Goal: Contribute content: Contribute content

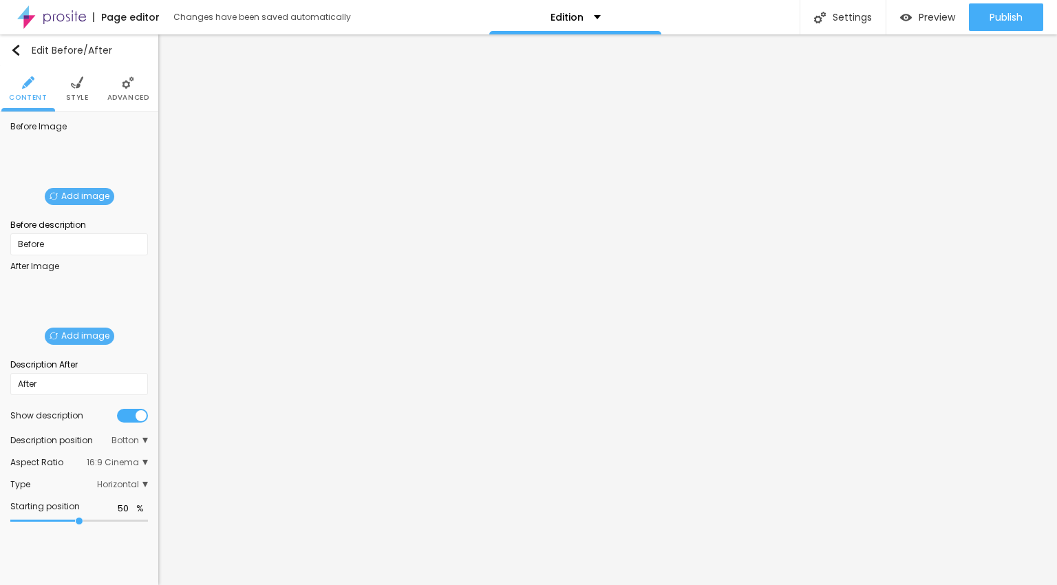
click at [74, 192] on span "Add image" at bounding box center [80, 196] width 70 height 17
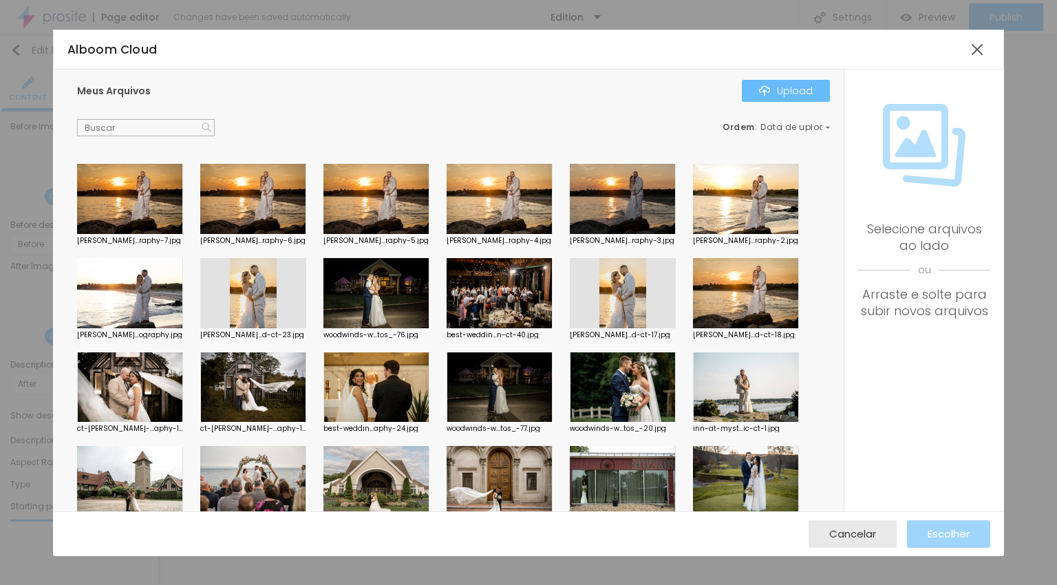
click at [752, 89] on button "Upload" at bounding box center [786, 91] width 88 height 22
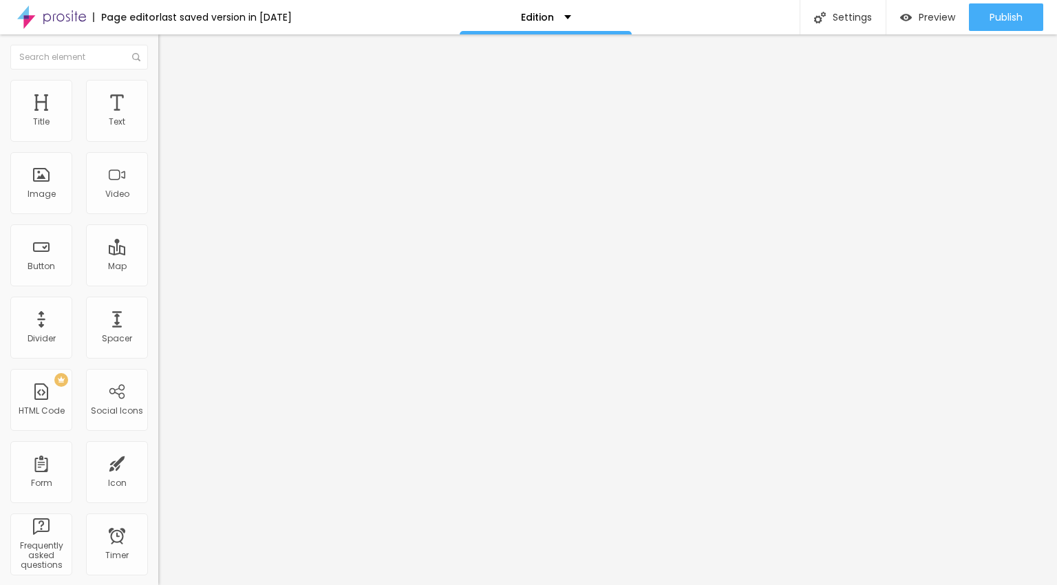
click at [158, 127] on span "Add image" at bounding box center [186, 121] width 56 height 12
click at [158, 184] on span "Add image" at bounding box center [186, 178] width 56 height 12
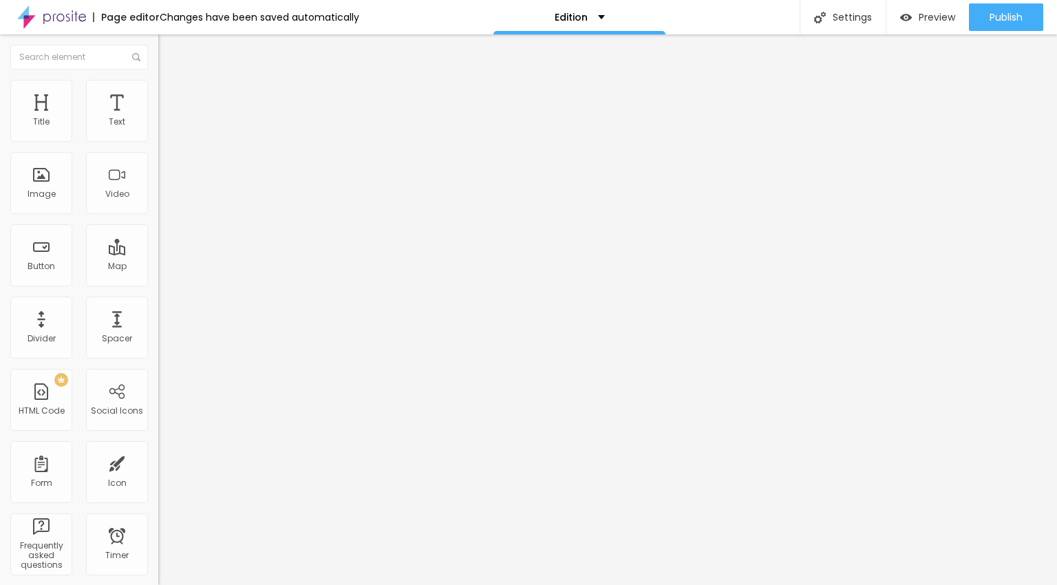
click at [1029, 24] on button "Publish" at bounding box center [1006, 17] width 74 height 28
click at [1013, 17] on span "Publish" at bounding box center [1006, 17] width 33 height 11
type input "53"
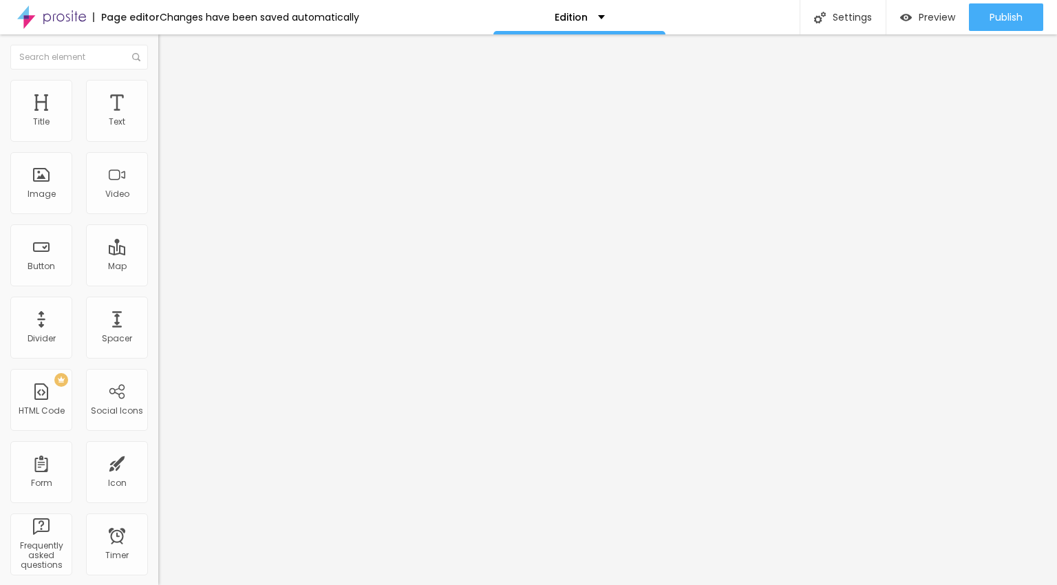
type input "53"
type input "55"
type input "58"
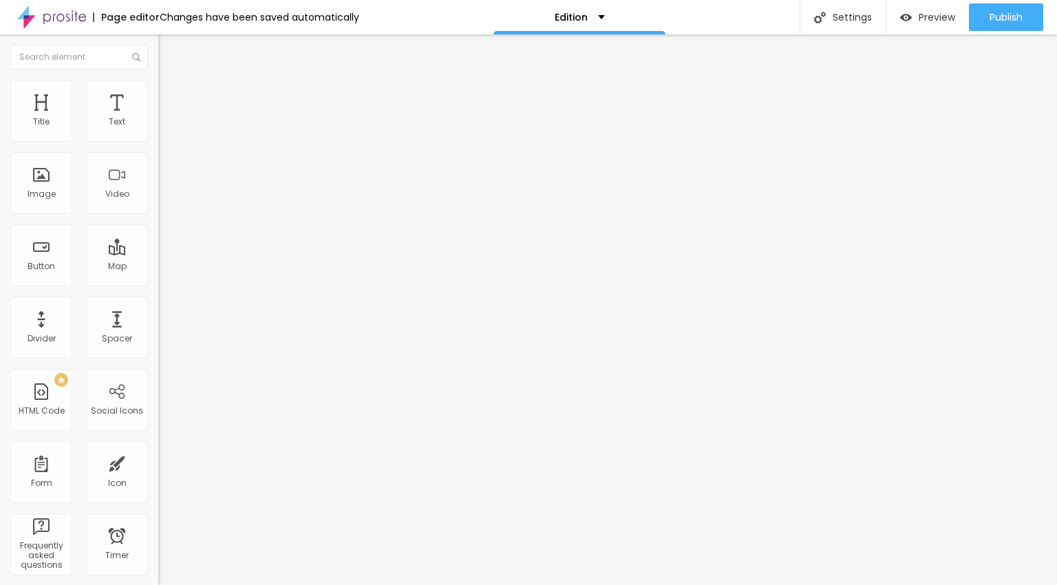
type input "60"
type input "63"
type input "66"
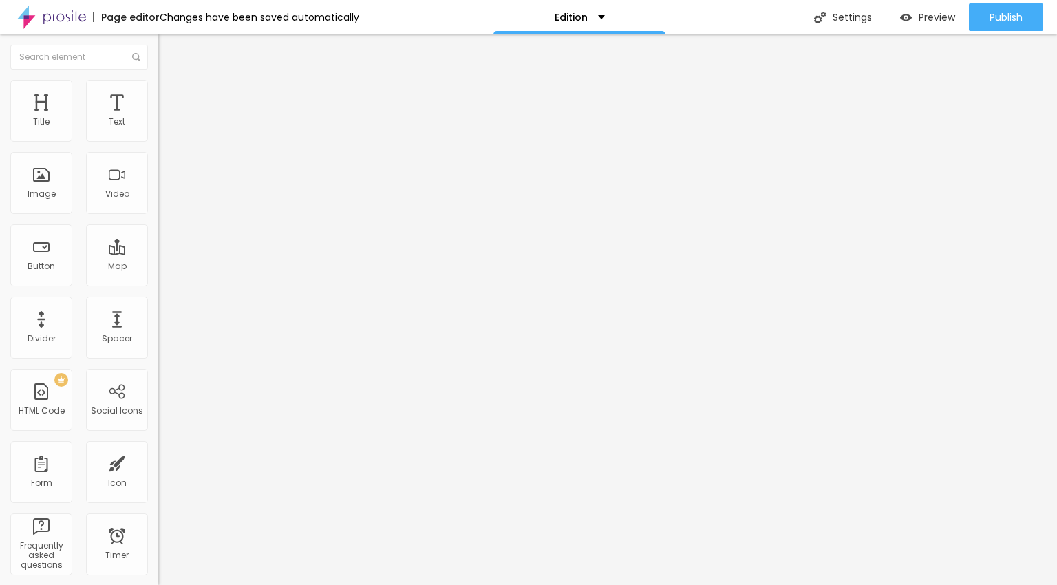
type input "66"
type input "69"
type input "72"
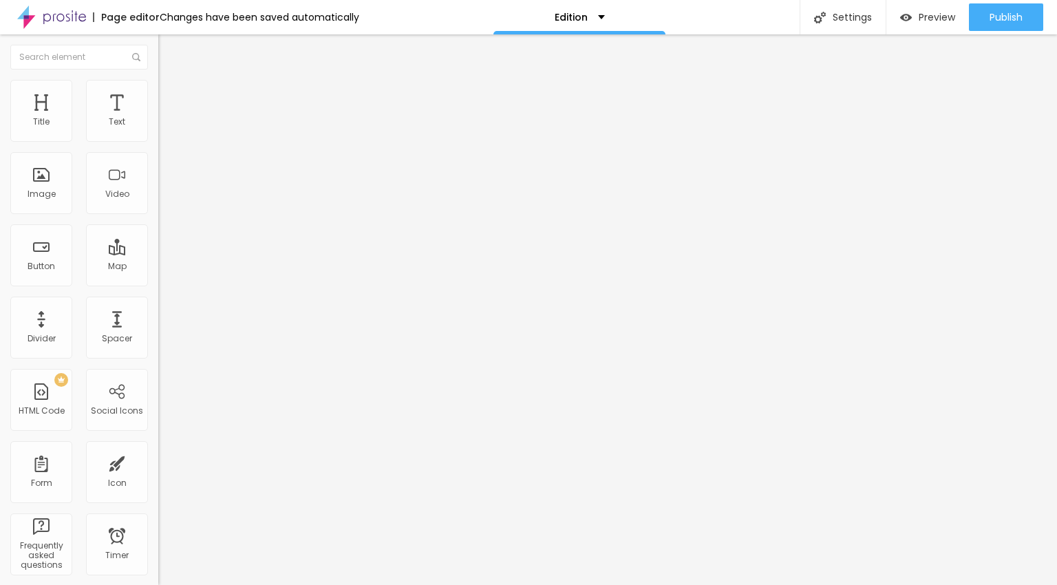
type input "75"
type input "77"
type input "82"
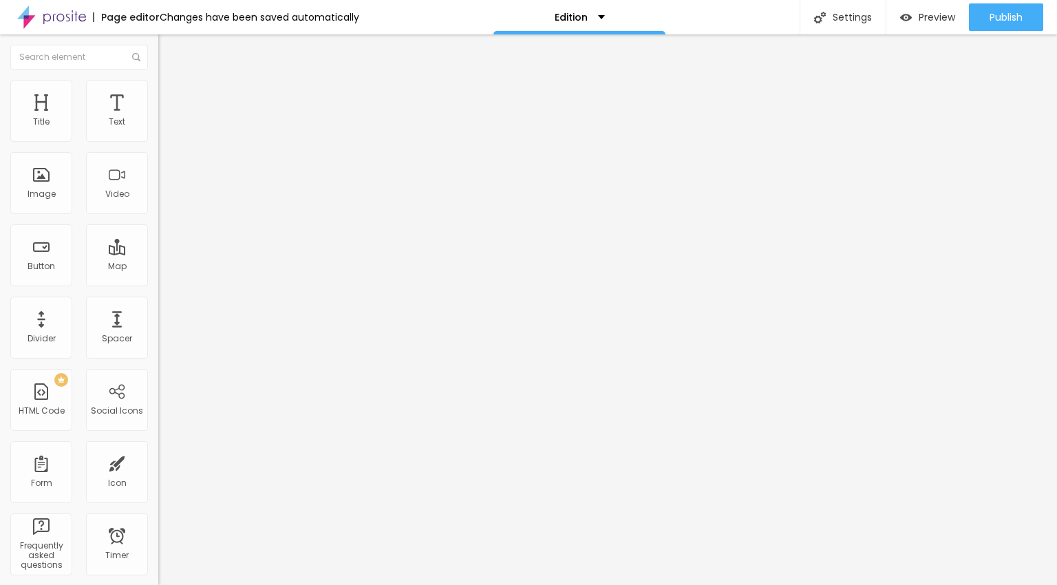
type input "82"
type input "83"
type input "85"
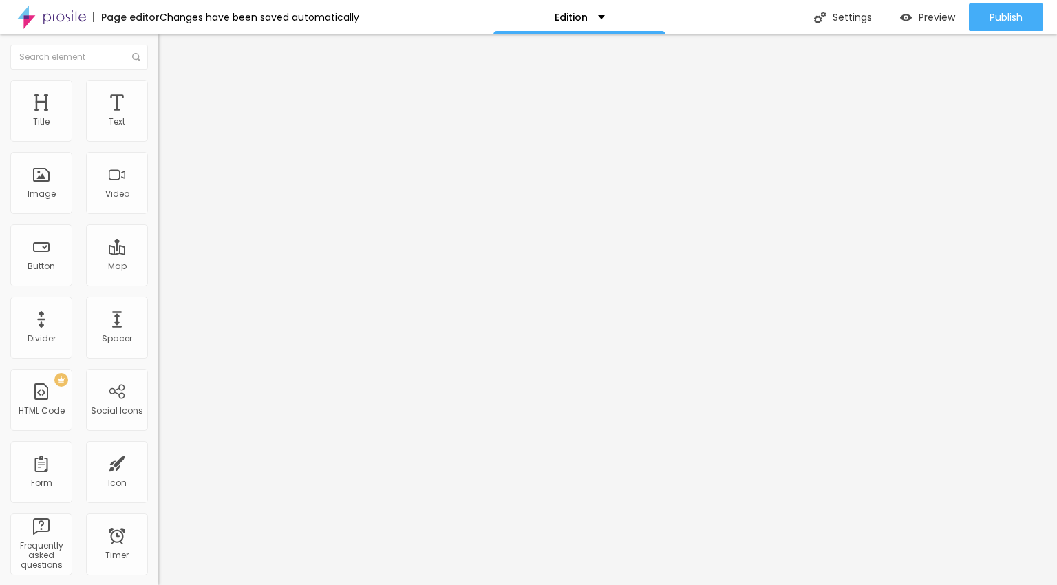
type input "86"
type input "88"
type input "93"
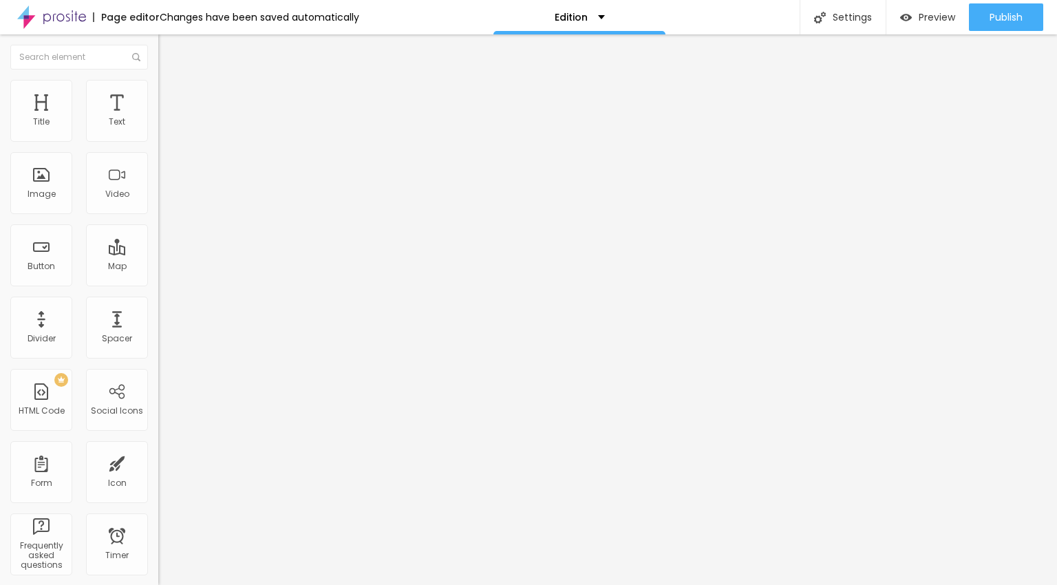
type input "93"
type input "94"
type input "96"
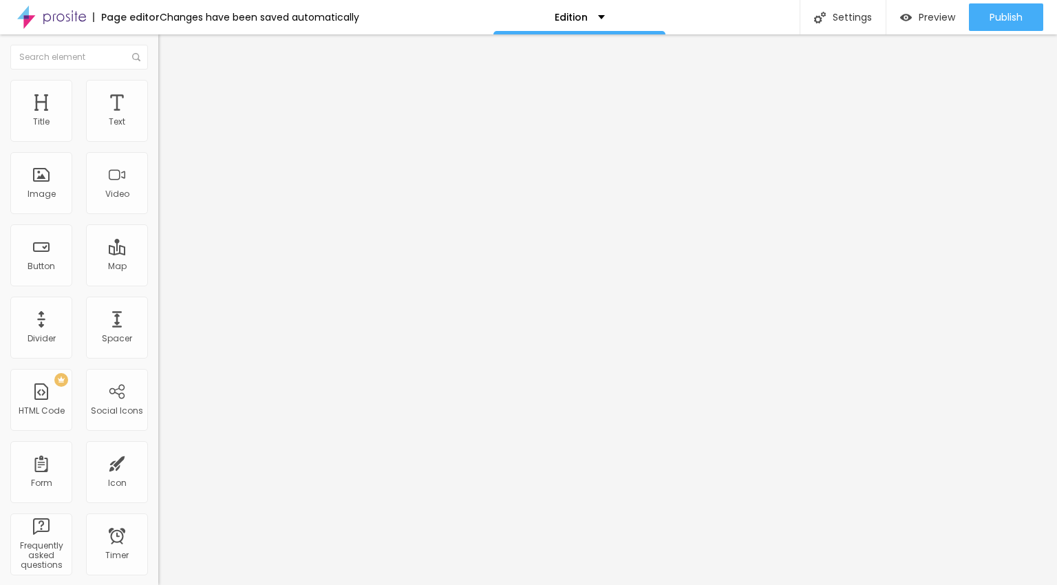
type input "97"
type input "98"
type input "99"
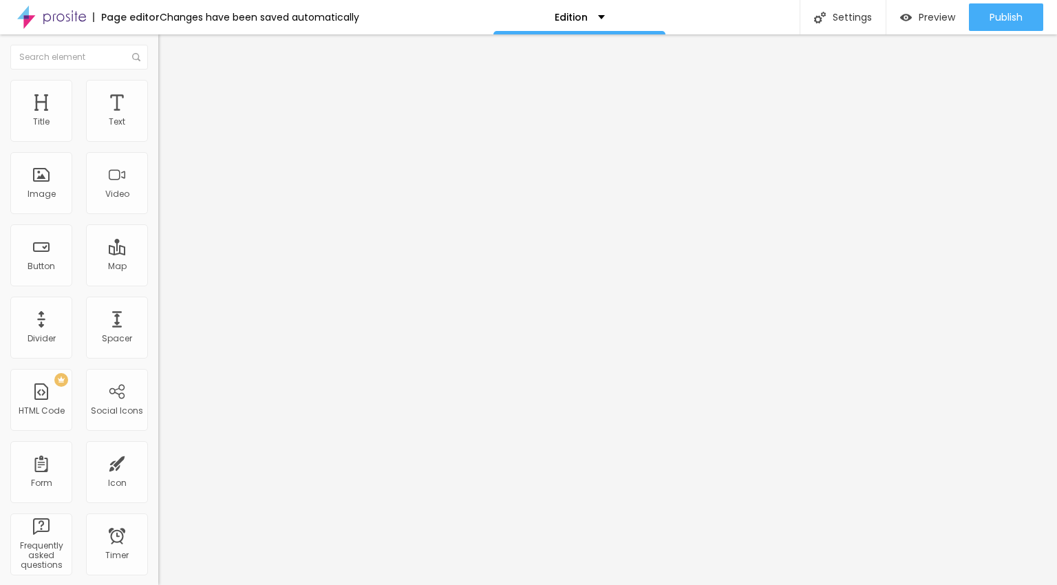
type input "99"
type input "100"
type input "94"
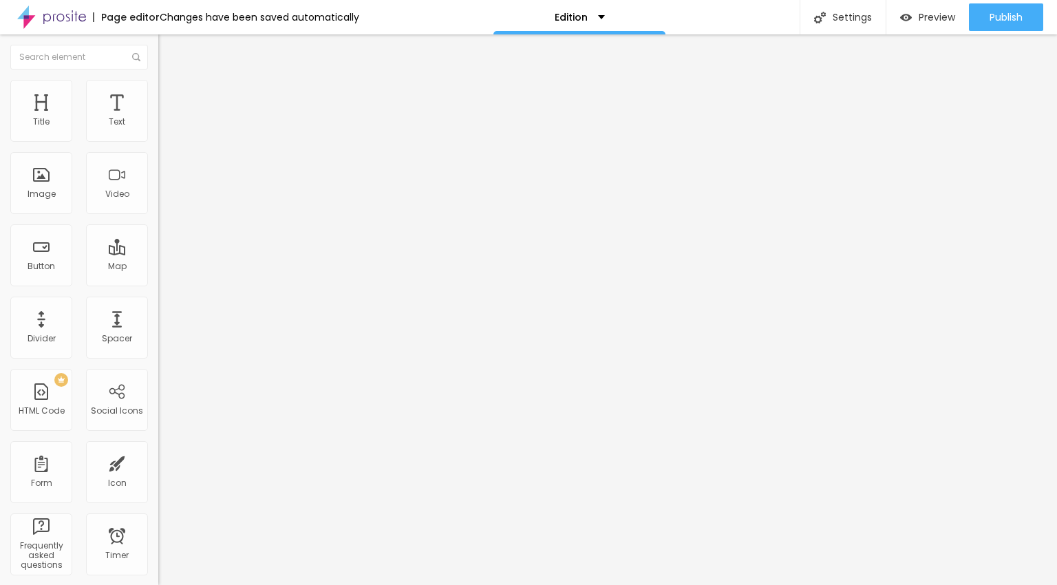
type input "87"
type input "80"
type input "73"
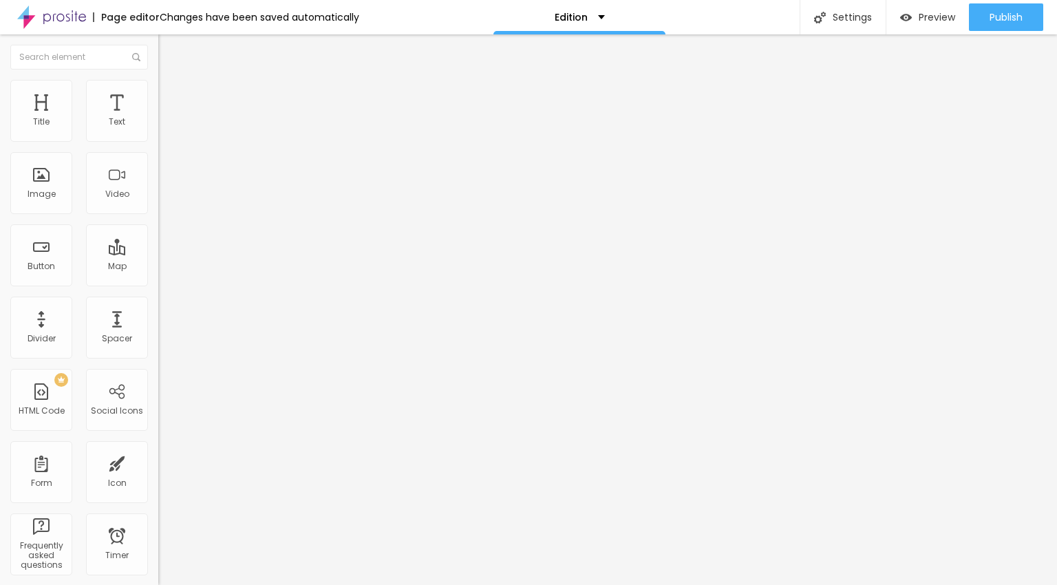
type input "73"
type input "66"
type input "61"
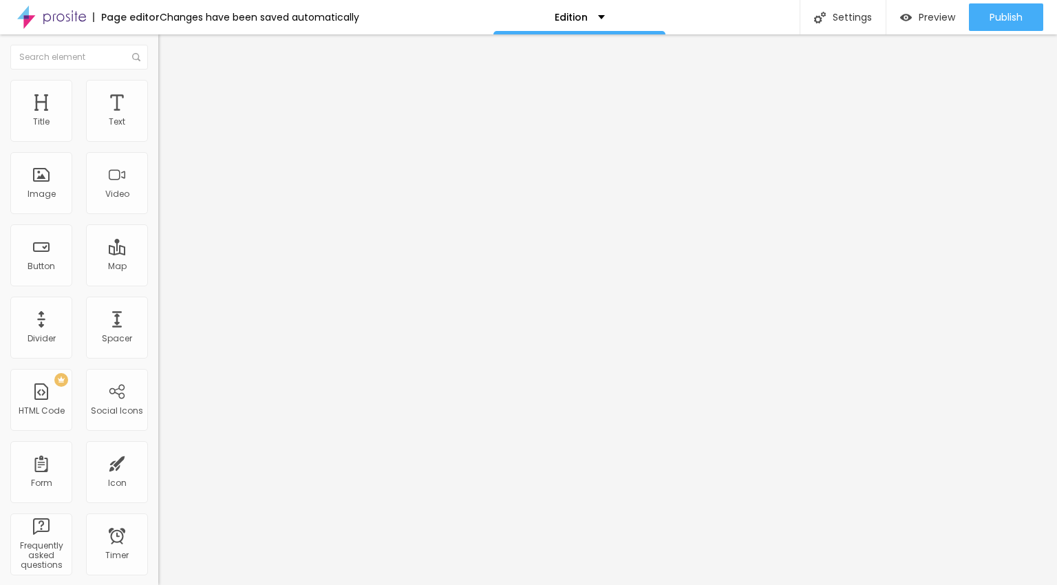
type input "56"
type input "46"
type input "42"
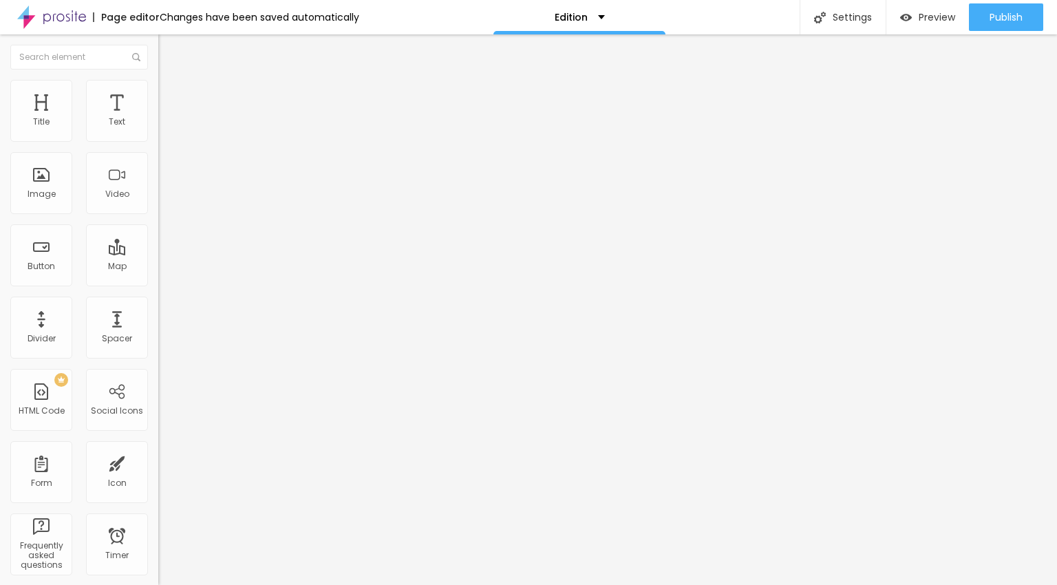
type input "42"
type input "38"
type input "34"
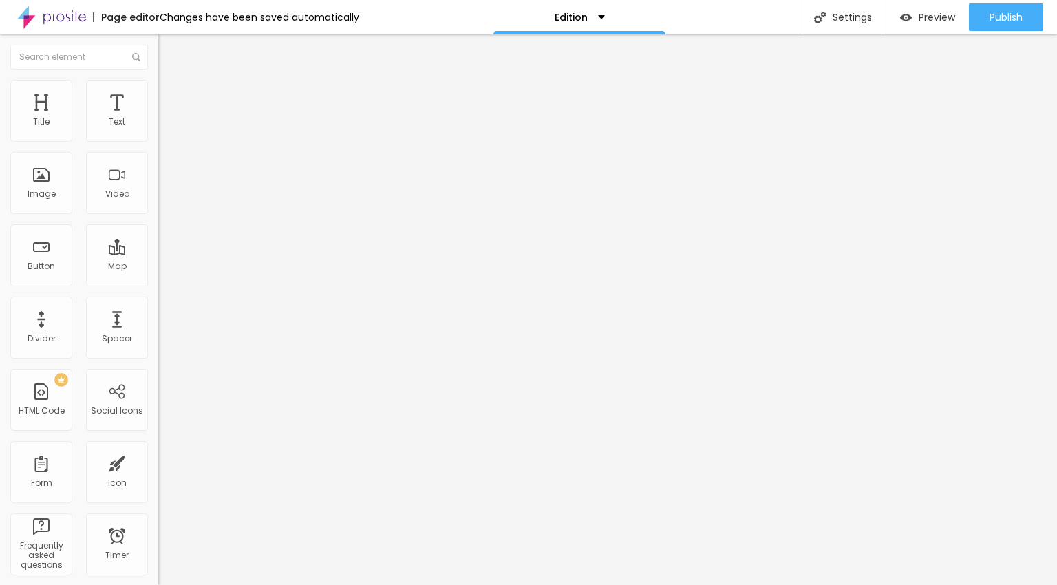
type input "30"
type input "27"
type input "24"
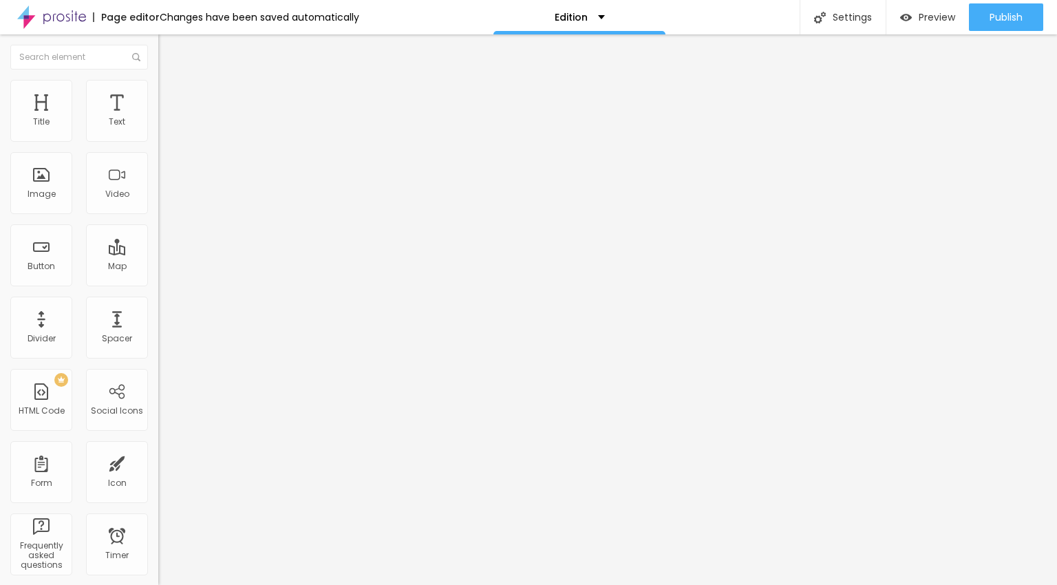
type input "24"
type input "20"
type input "18"
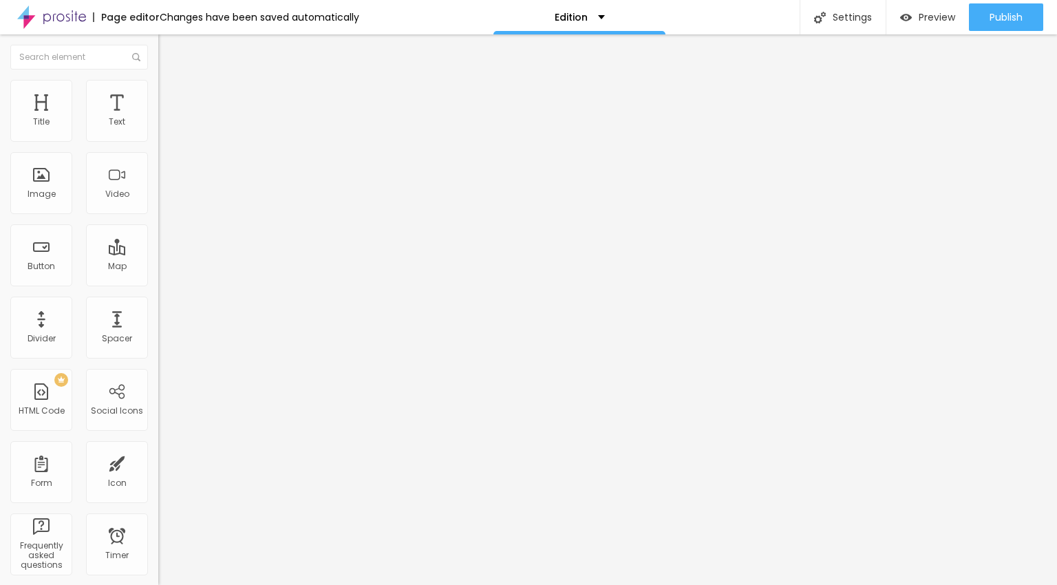
type input "16"
type input "14"
type input "12"
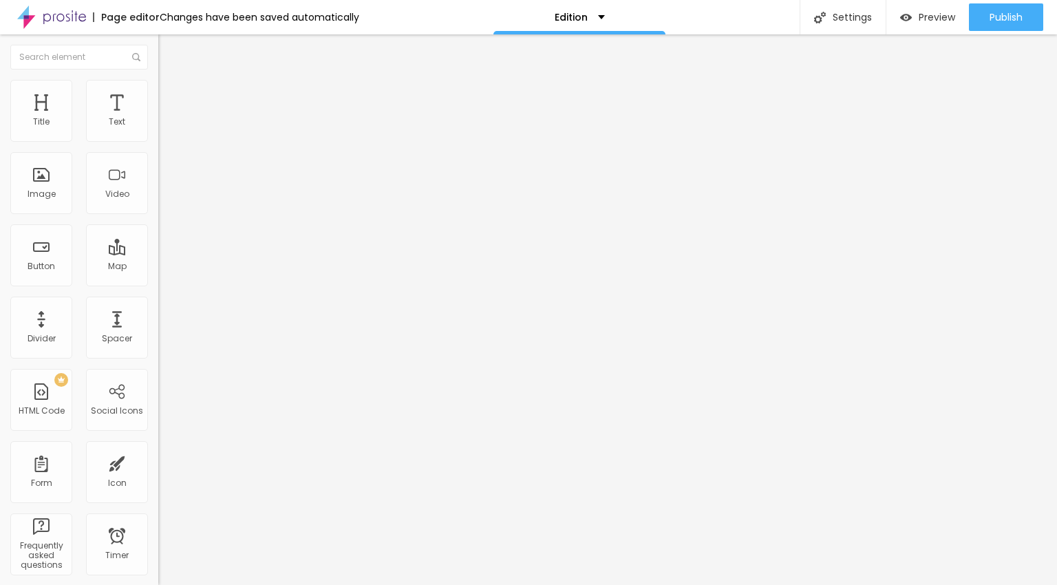
type input "12"
type input "10"
type input "8"
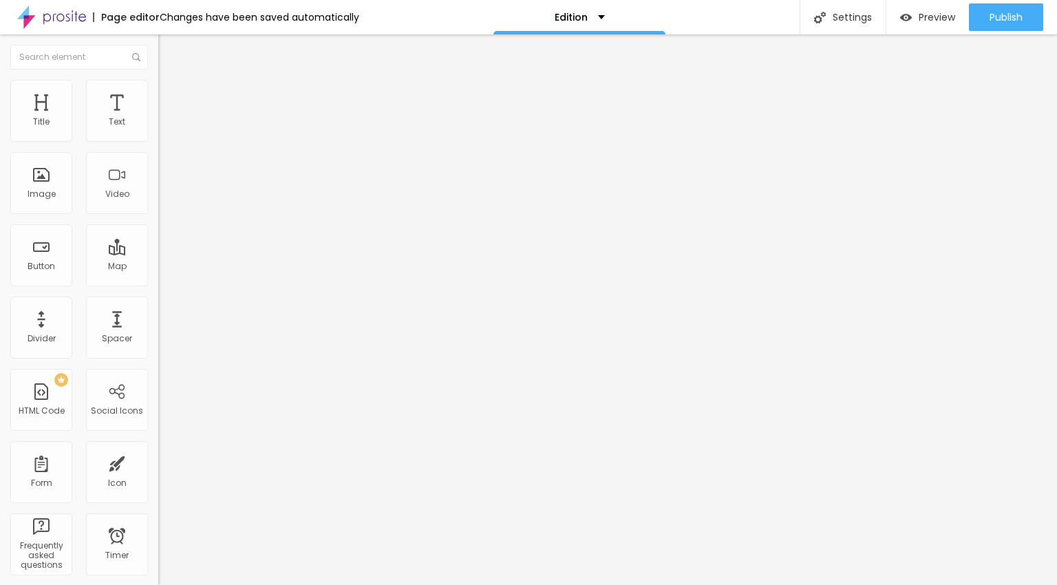
type input "6"
type input "5"
type input "4"
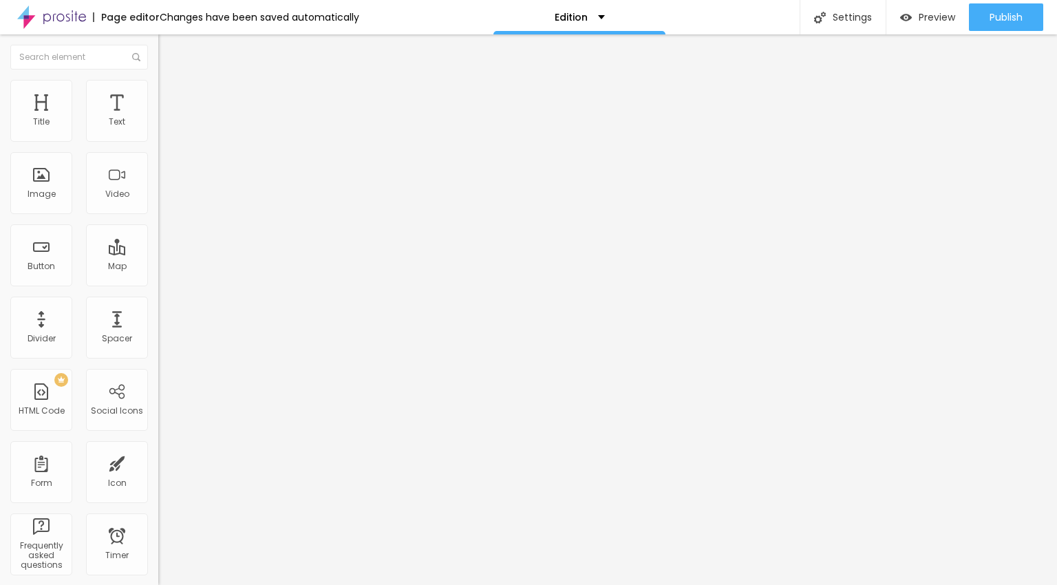
type input "4"
type input "3"
type input "2"
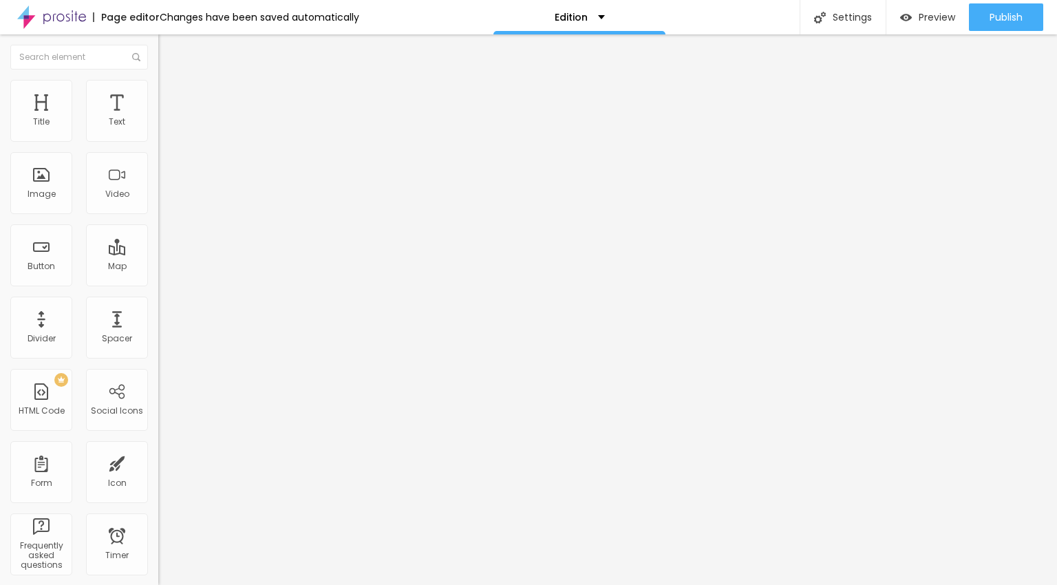
type input "1"
type input "0"
type input "1"
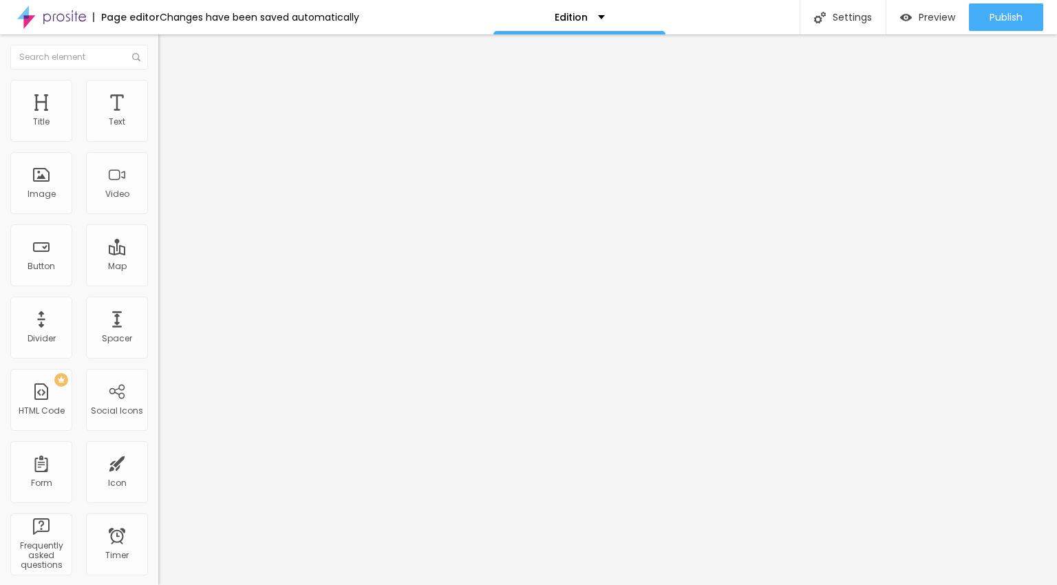
type input "1"
type input "2"
type input "3"
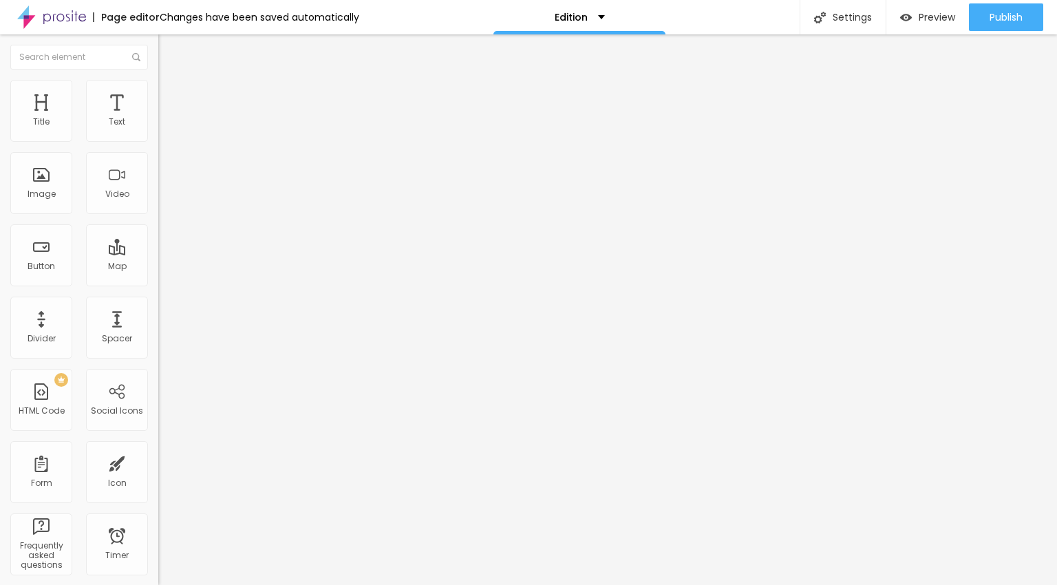
type input "4"
type input "5"
type input "7"
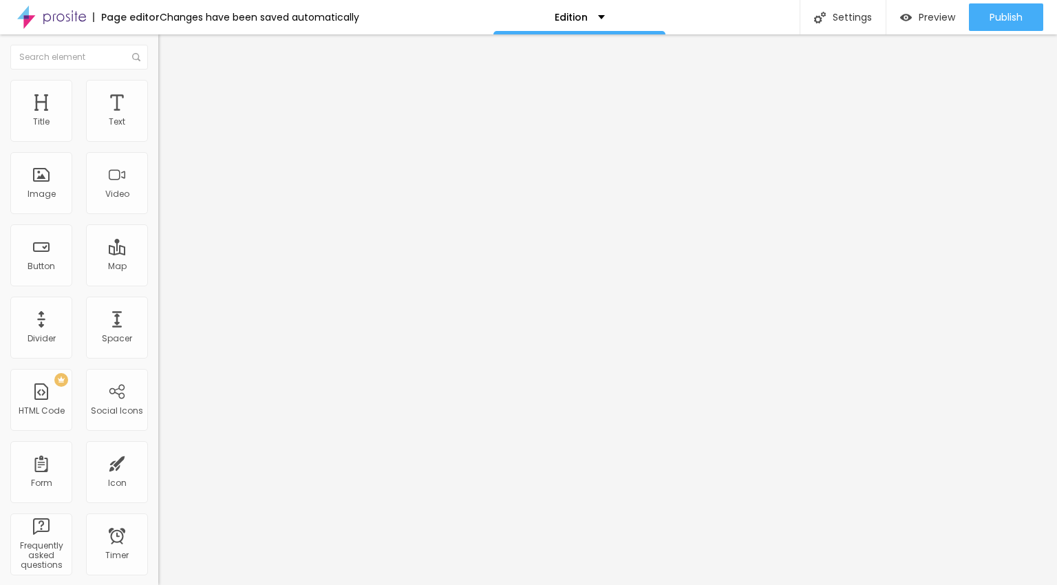
type input "7"
type input "8"
type input "9"
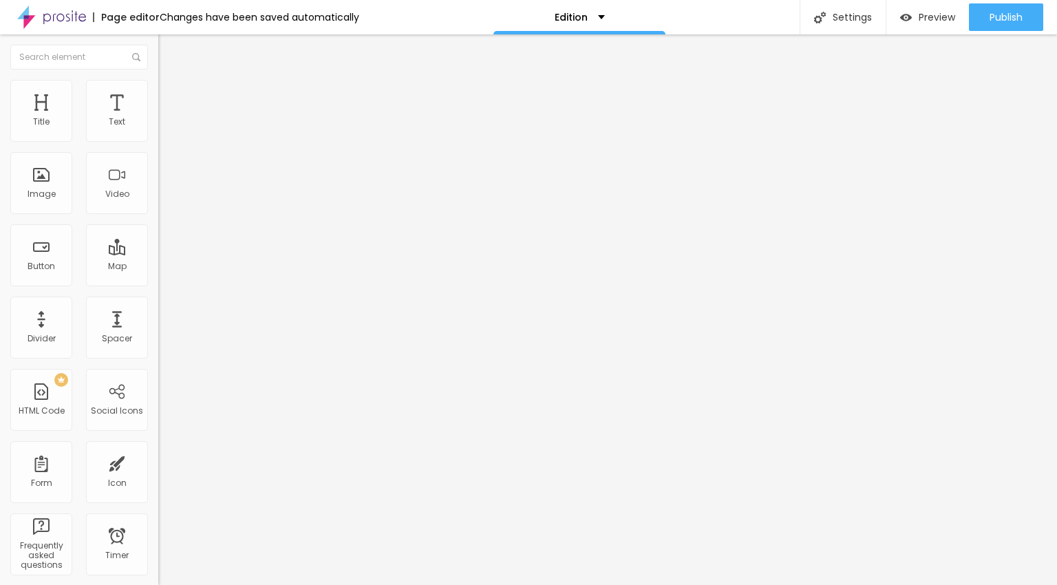
type input "10"
type input "11"
type input "13"
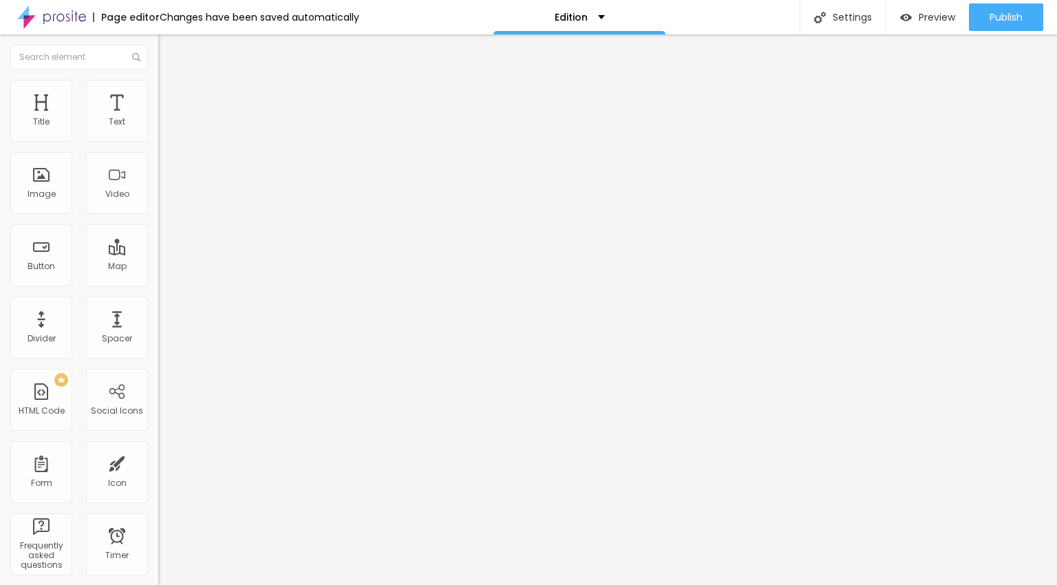
type input "13"
type input "14"
type input "15"
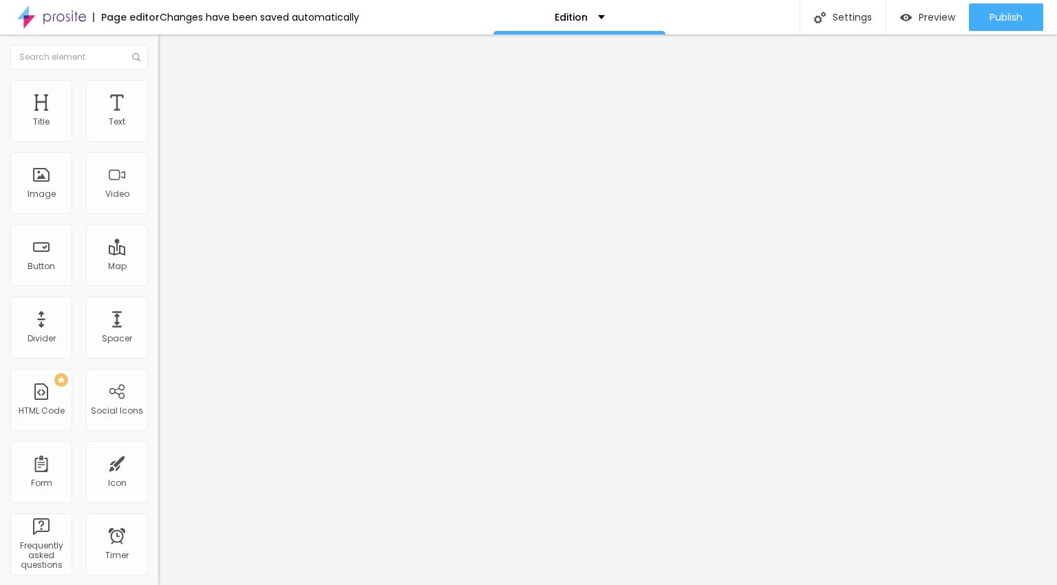
type input "16"
type input "17"
type input "18"
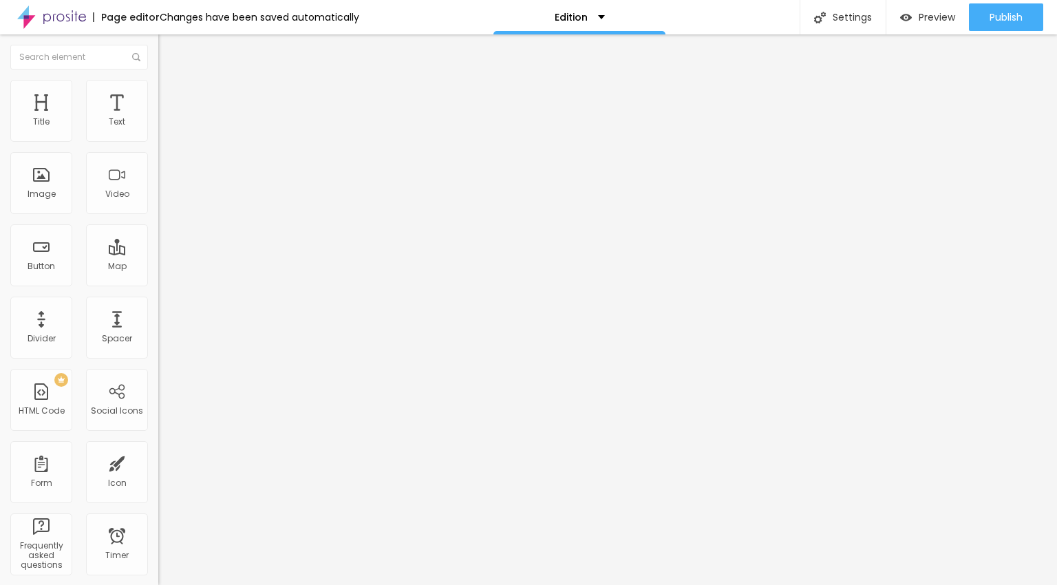
type input "18"
type input "19"
type input "20"
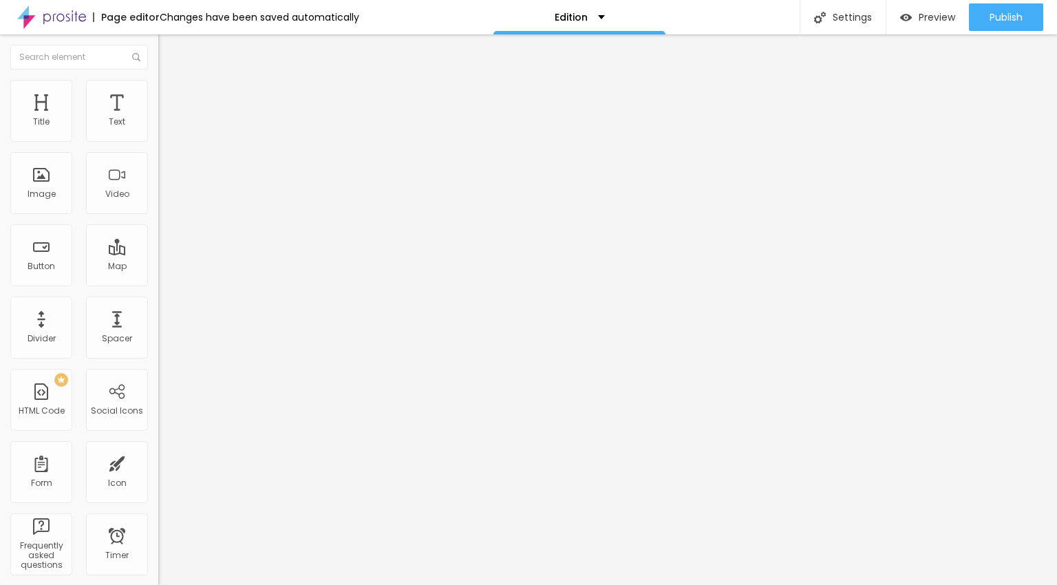
type input "21"
type input "22"
type input "23"
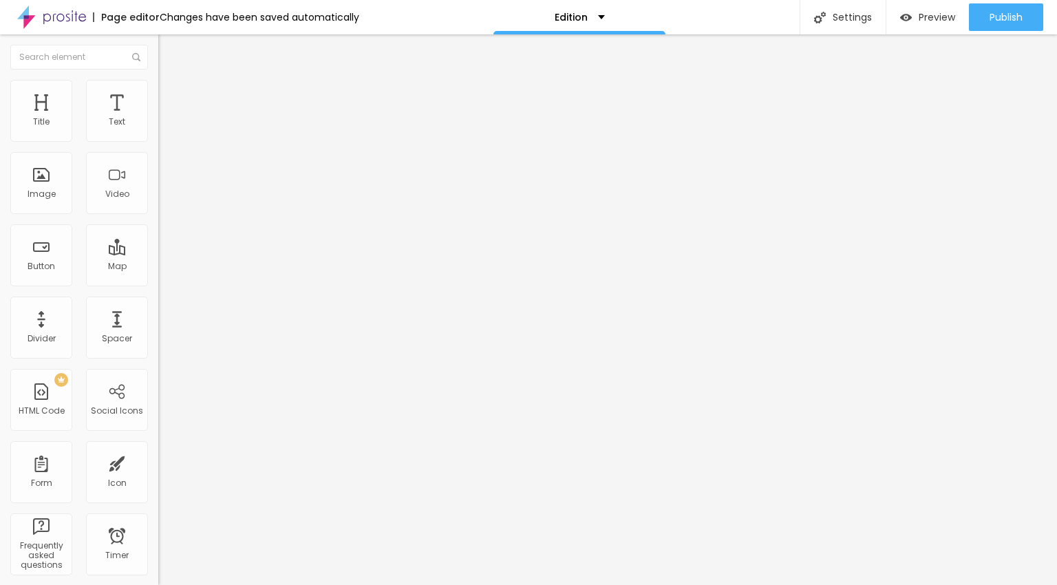
type input "23"
type input "24"
type input "25"
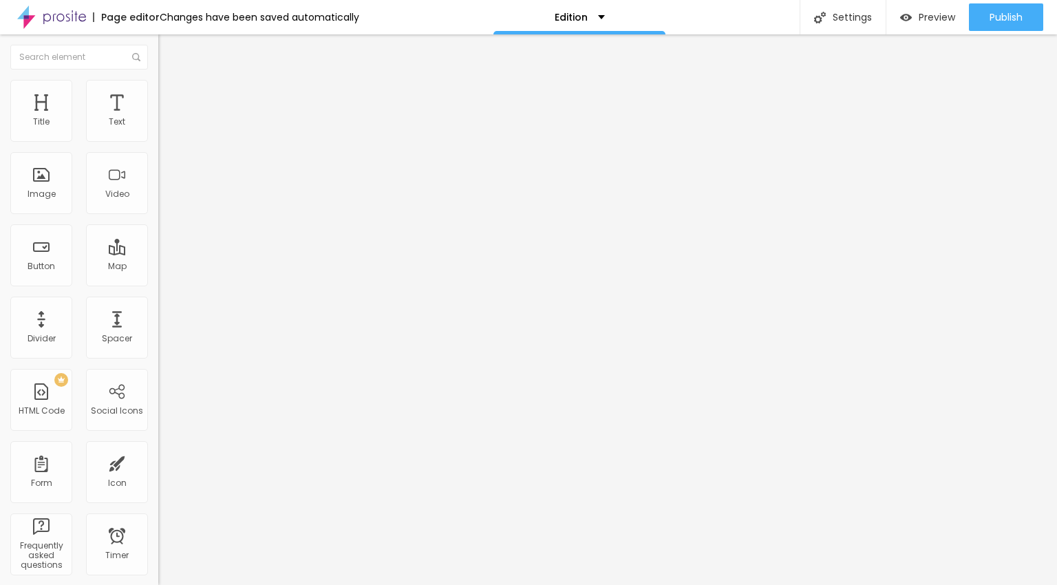
type input "26"
type input "28"
type input "29"
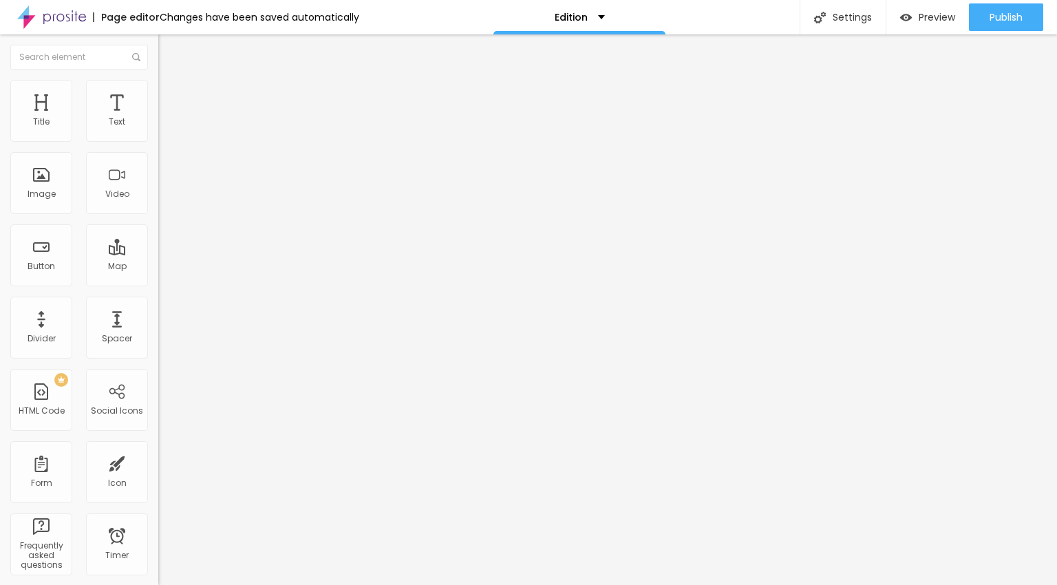
type input "29"
type input "30"
type input "31"
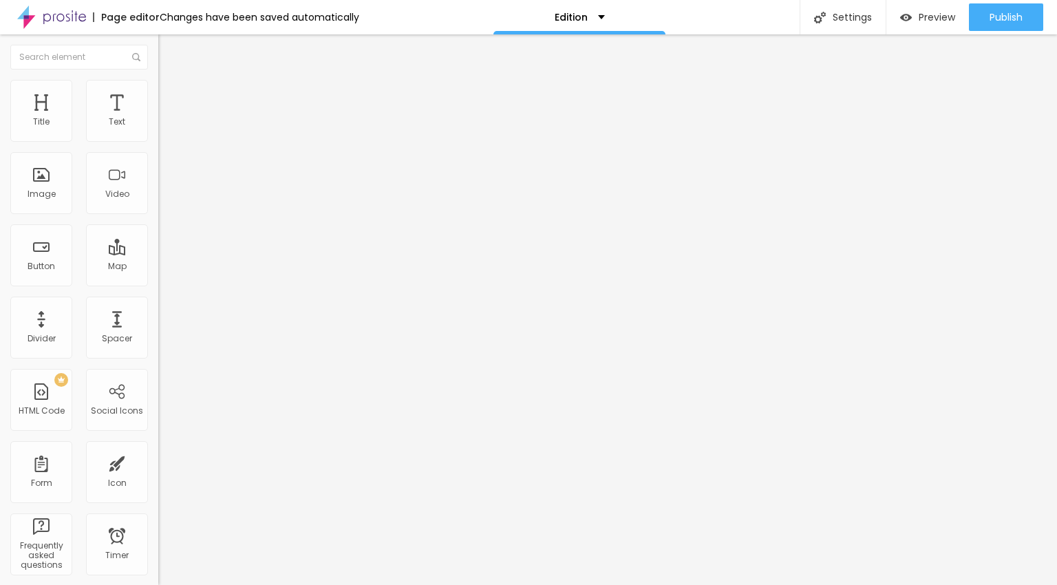
type input "32"
type input "33"
type input "34"
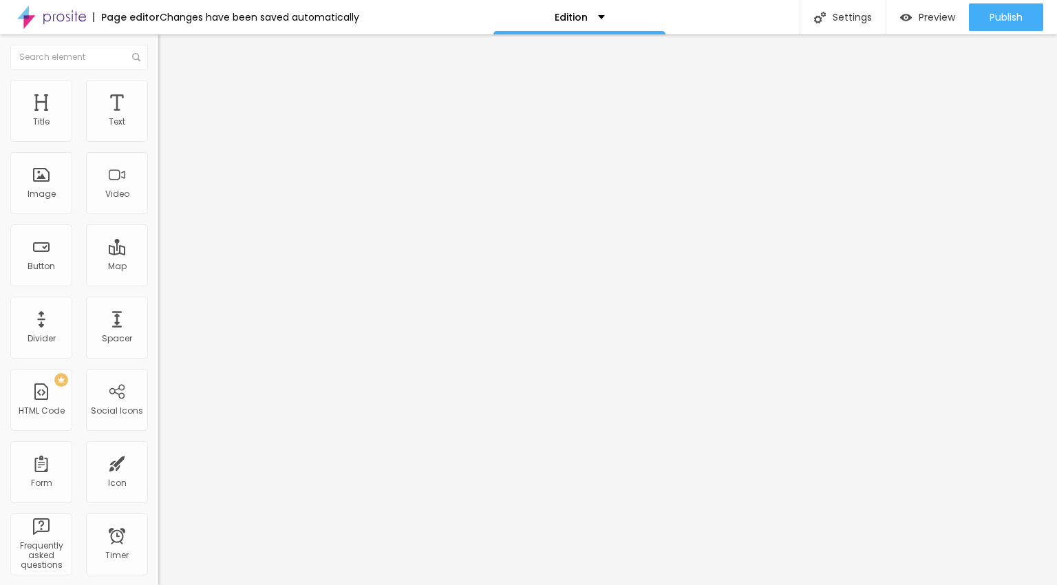
type input "34"
type input "35"
type input "36"
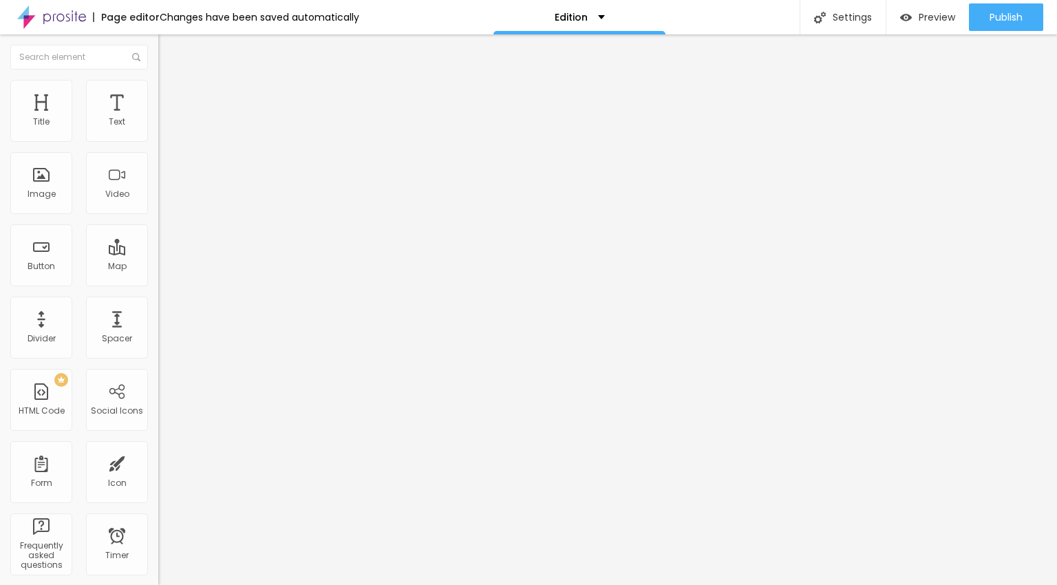
type input "37"
type input "38"
type input "39"
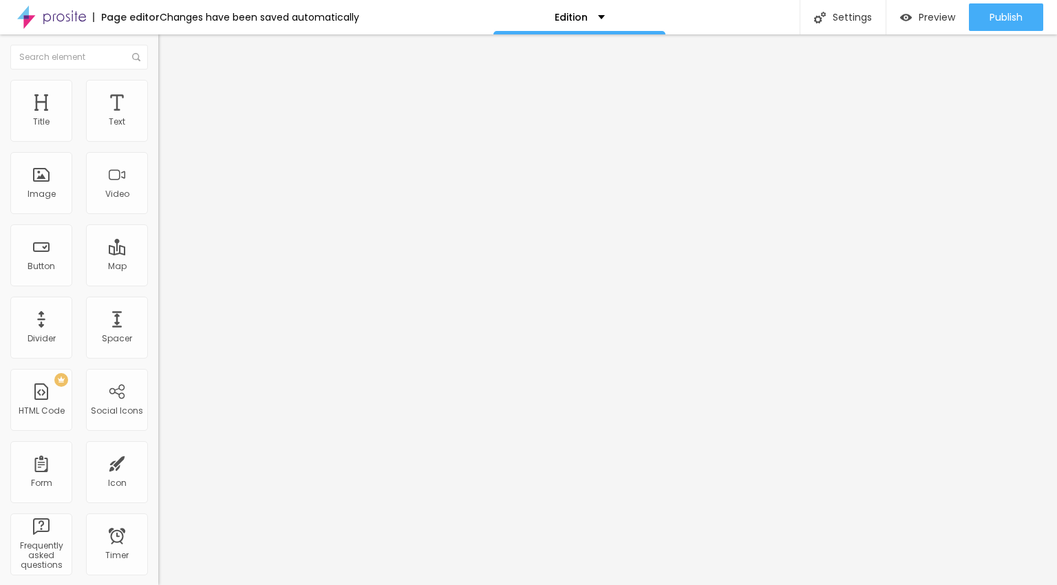
type input "39"
type input "40"
type input "41"
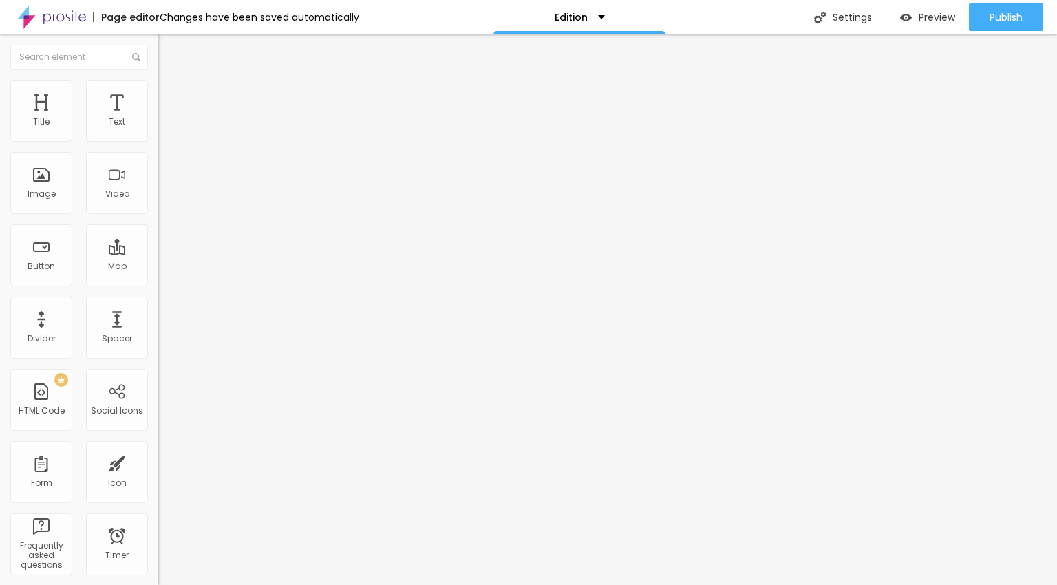
type input "42"
type input "43"
type input "44"
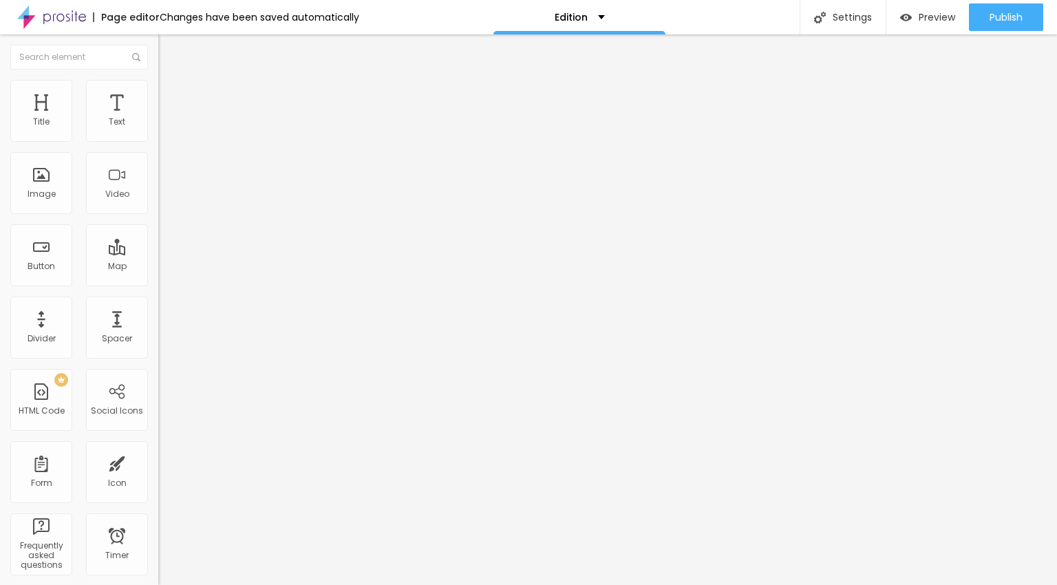
type input "44"
type input "45"
type input "44"
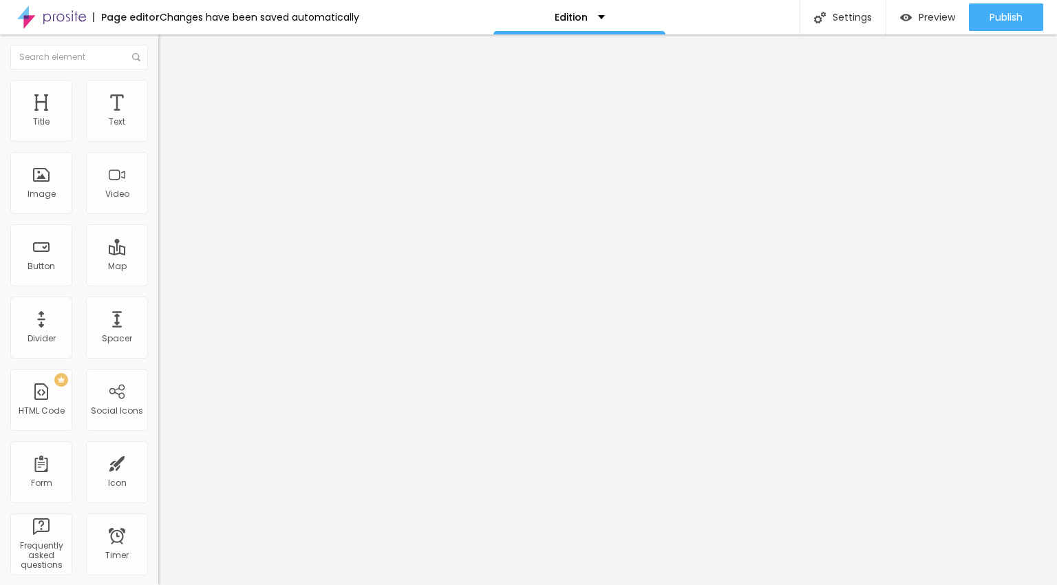
type input "43"
type input "42"
type input "41"
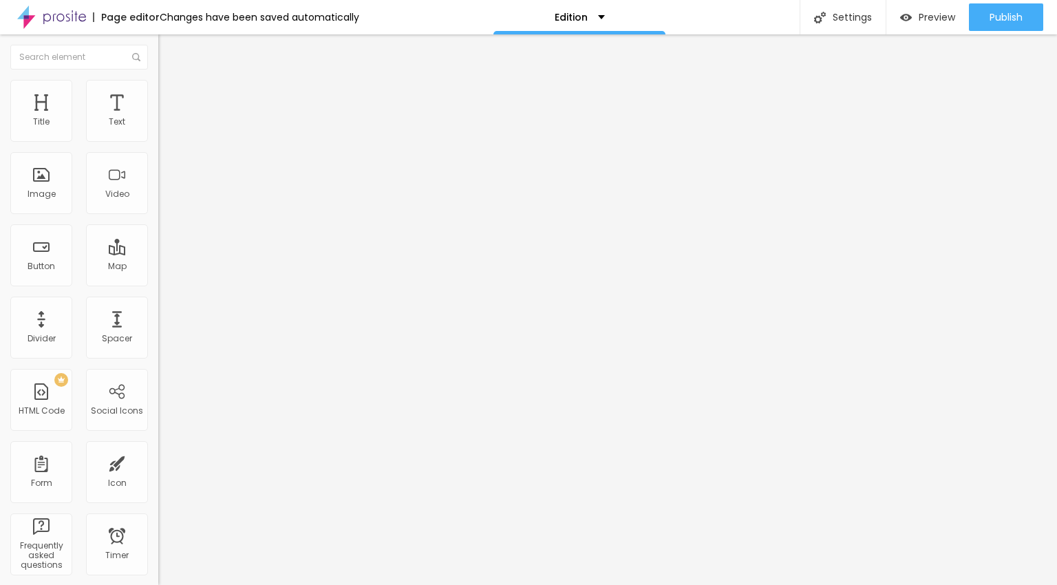
type input "41"
type input "40"
type input "39"
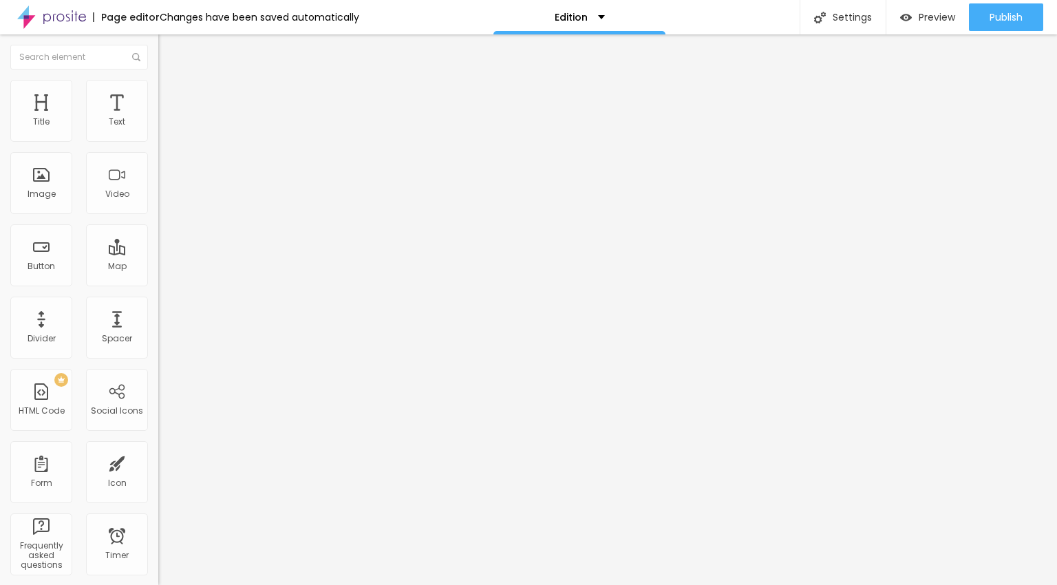
type input "38"
type input "39"
drag, startPoint x: 80, startPoint y: 516, endPoint x: 78, endPoint y: 499, distance: 16.6
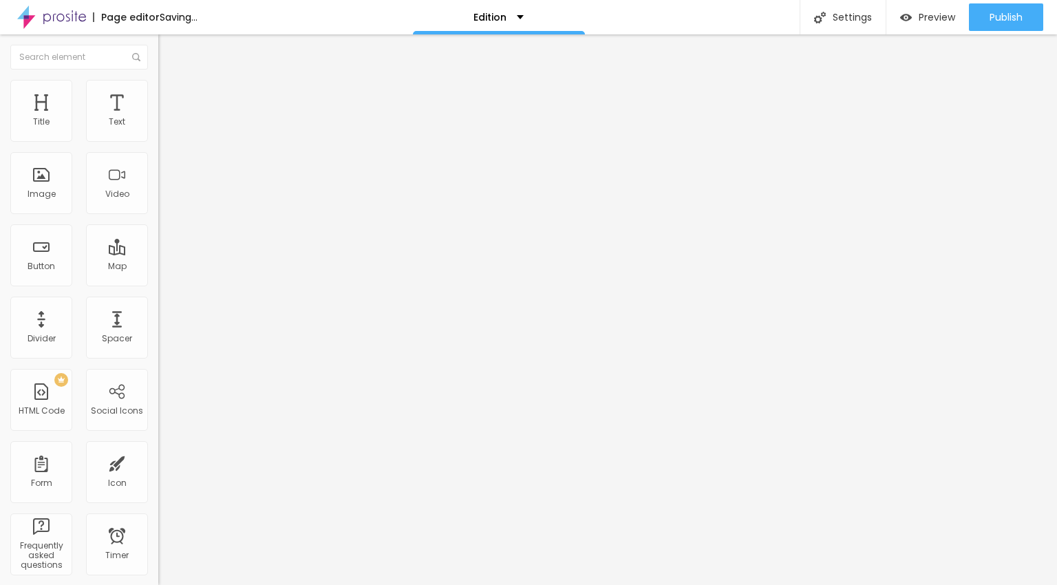
click at [158, 402] on input "range" at bounding box center [202, 396] width 89 height 11
click at [169, 48] on img "button" at bounding box center [174, 50] width 11 height 11
click at [1022, 18] on span "Publish" at bounding box center [1006, 17] width 33 height 11
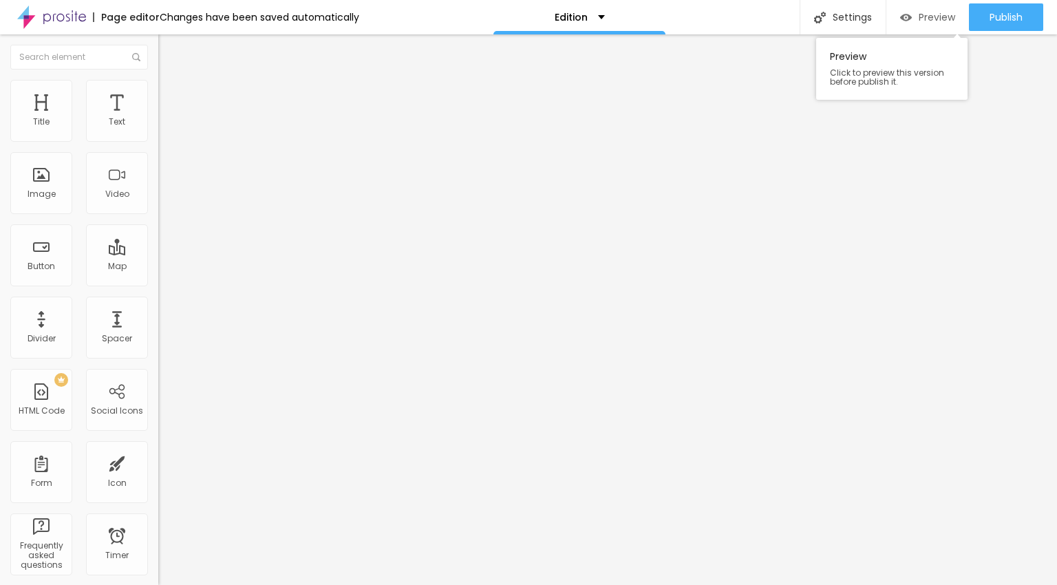
click at [900, 19] on img "button" at bounding box center [906, 18] width 12 height 12
